Goal: Obtain resource: Obtain resource

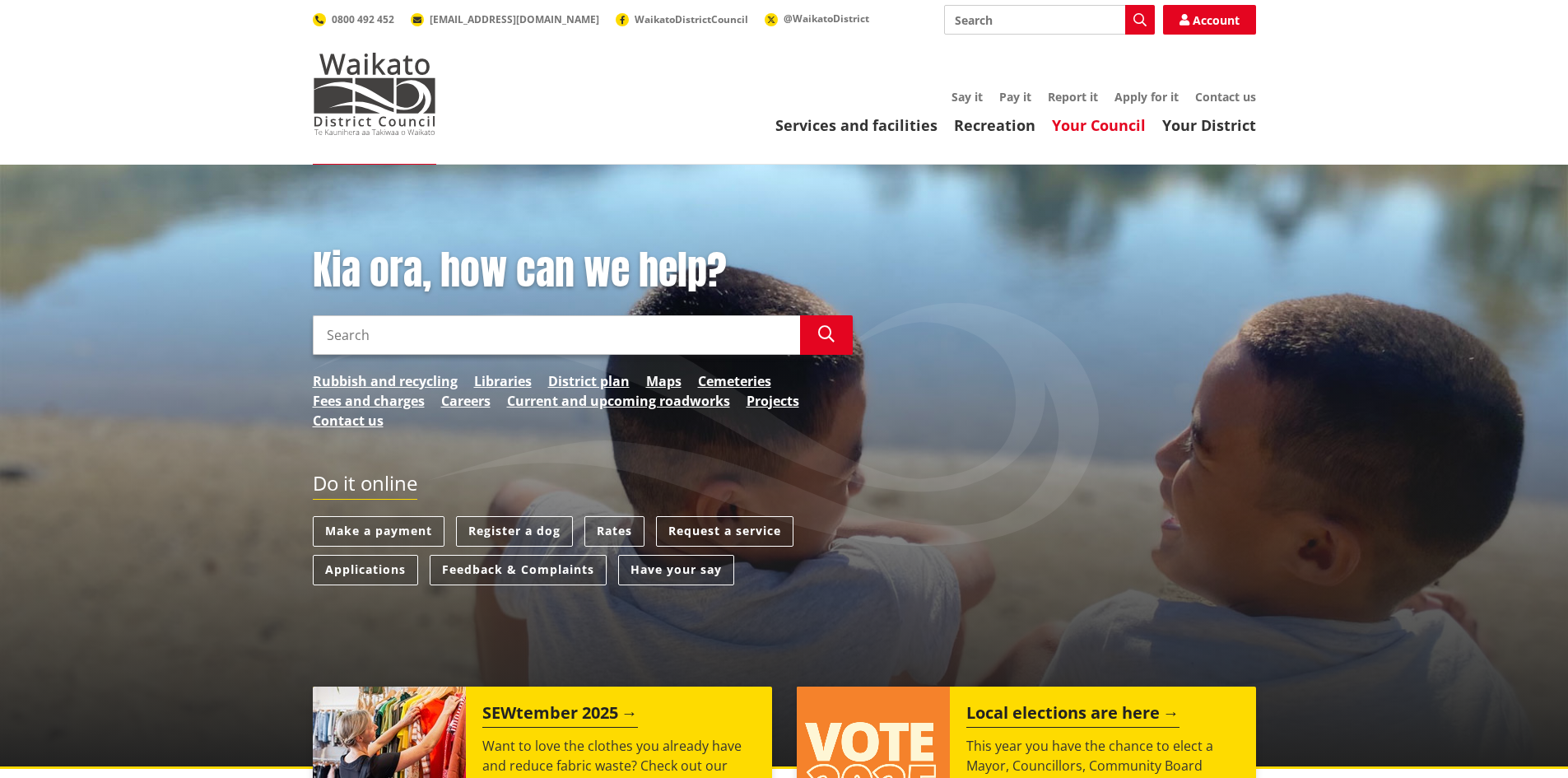
click at [1116, 123] on link "Your Council" at bounding box center [1099, 125] width 94 height 20
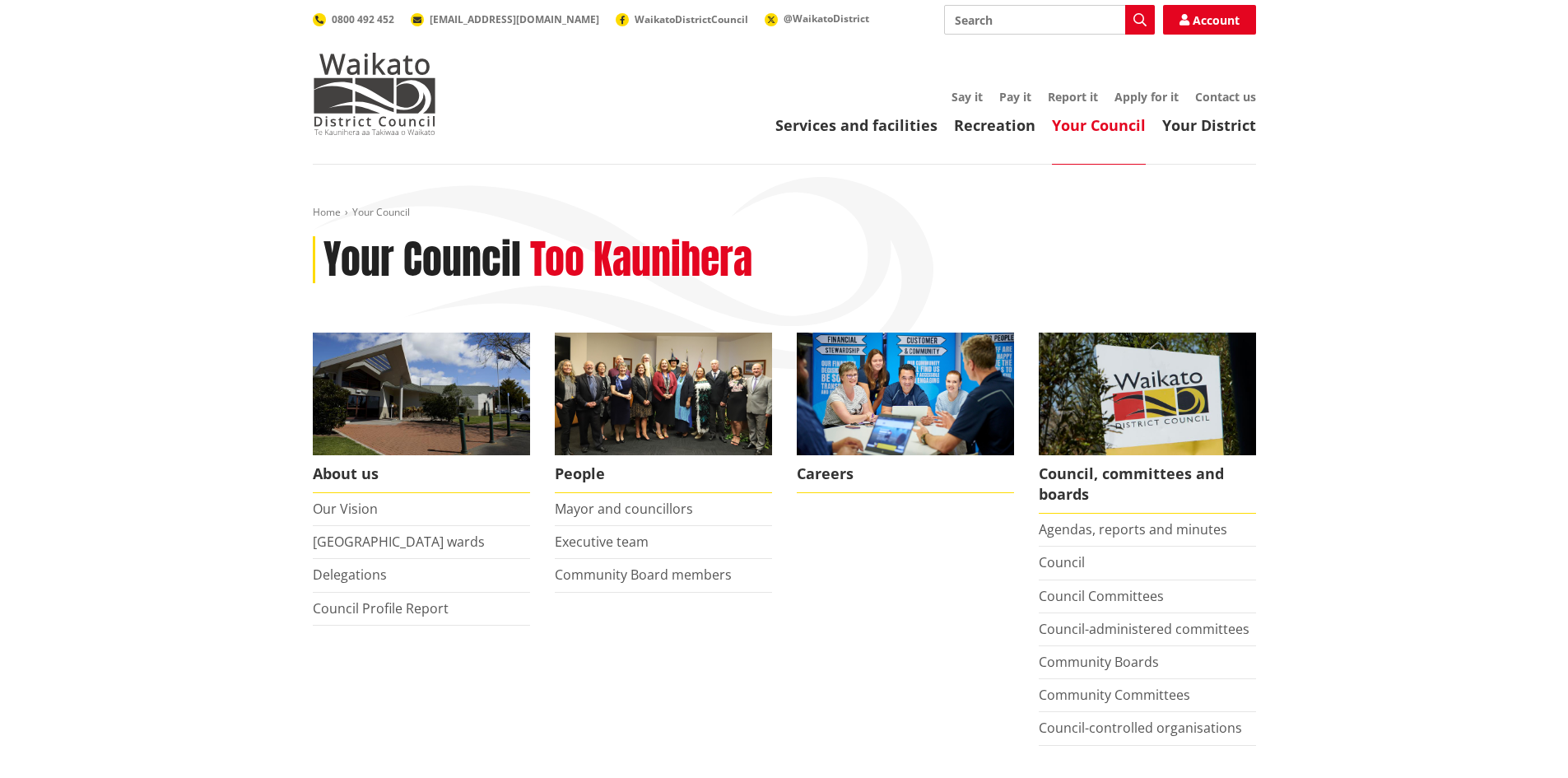
click at [340, 587] on li "Delegations" at bounding box center [421, 575] width 217 height 33
click at [338, 577] on link "Delegations" at bounding box center [349, 574] width 74 height 18
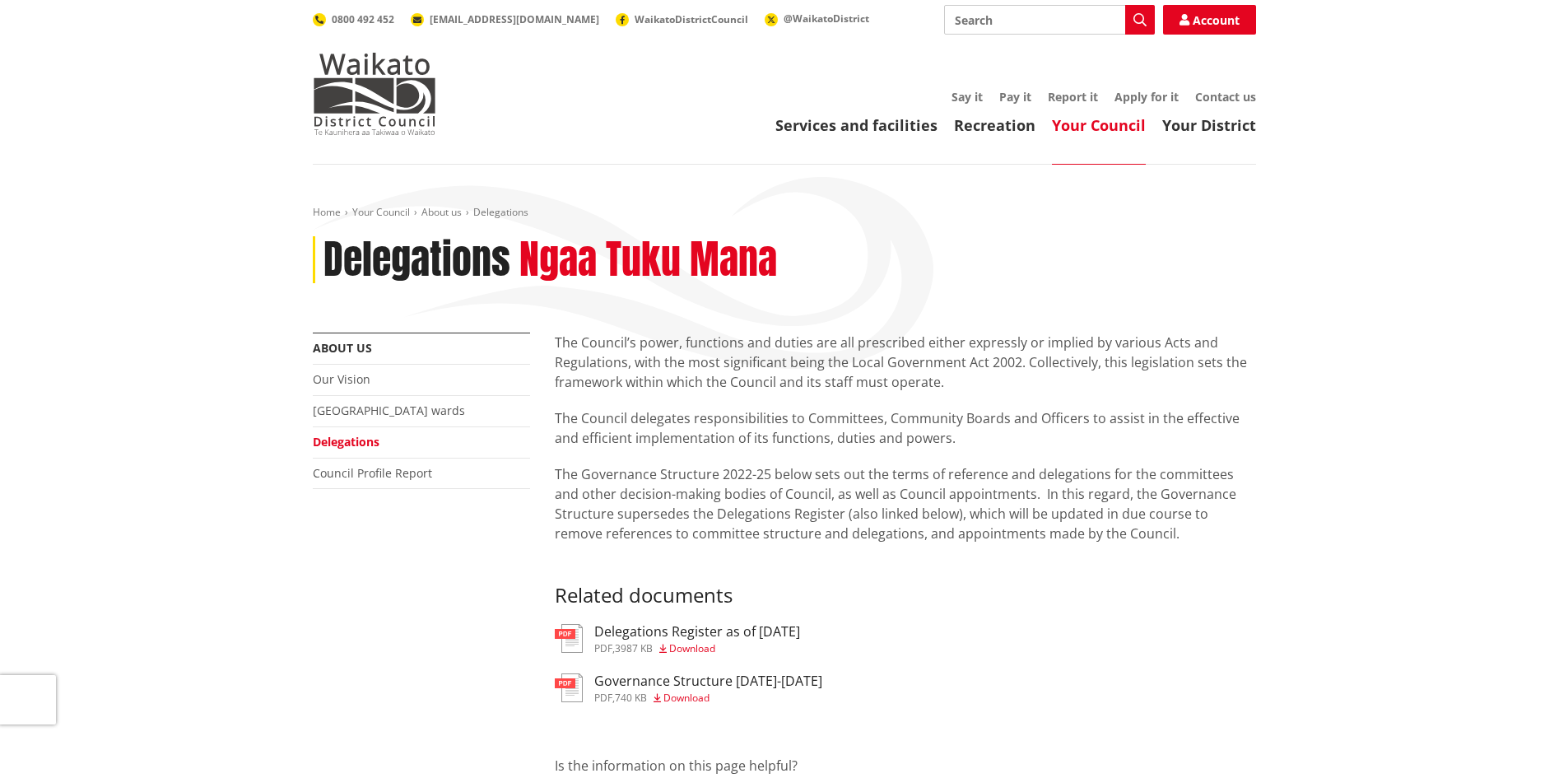
click at [632, 638] on h3 "Delegations Register as of [DATE]" at bounding box center [697, 632] width 206 height 16
click at [690, 630] on h3 "Delegations Register as of [DATE]" at bounding box center [697, 632] width 206 height 16
